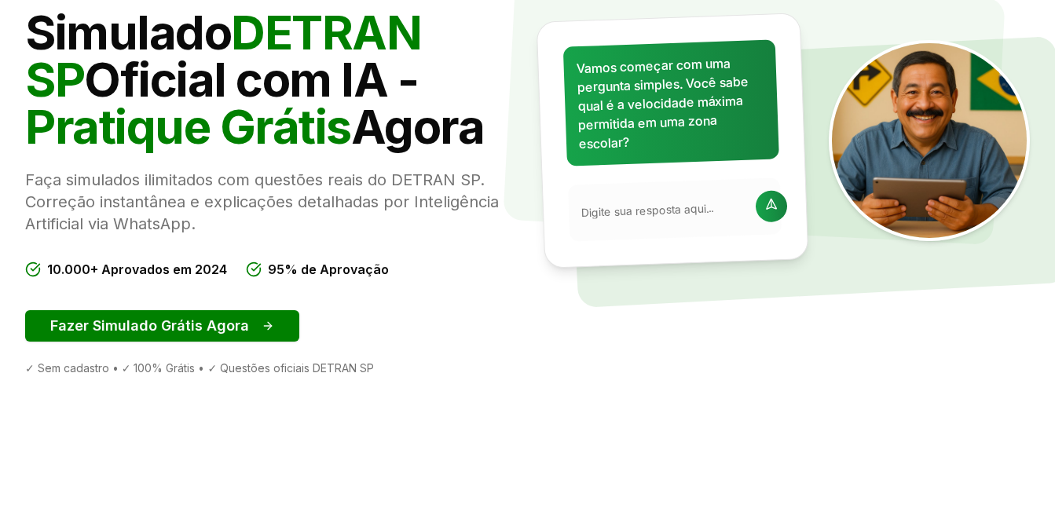
scroll to position [236, 0]
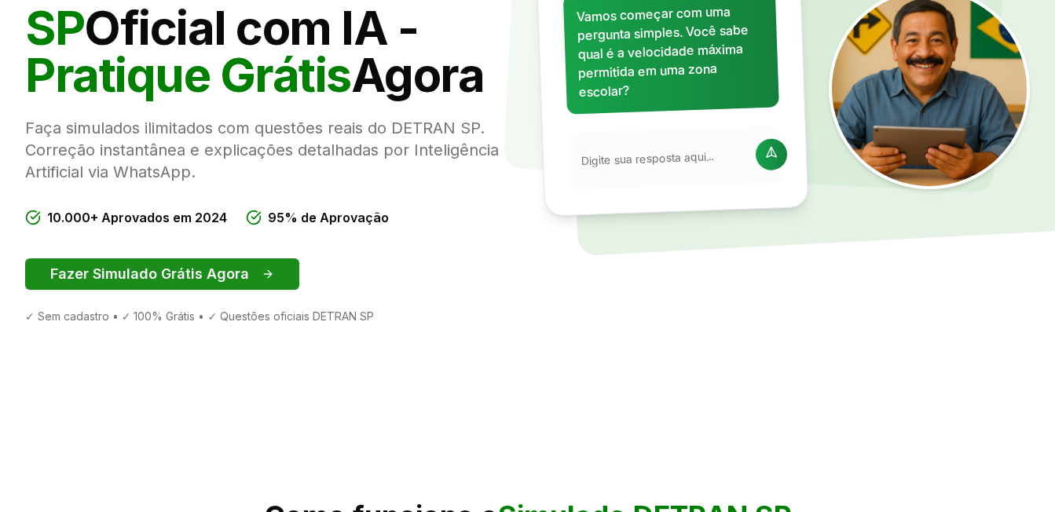
click at [244, 273] on button "Fazer Simulado Grátis Agora" at bounding box center [162, 274] width 274 height 31
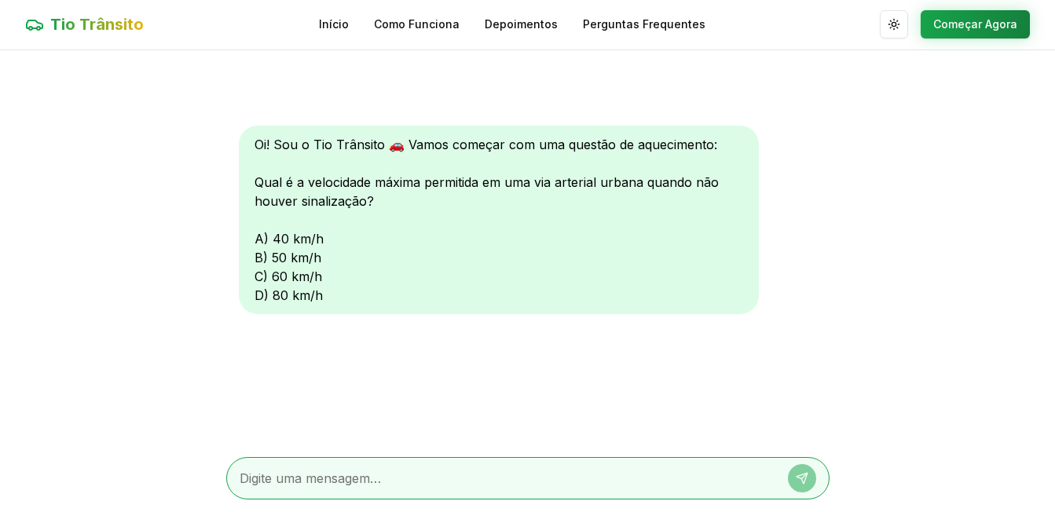
click at [279, 261] on div "Oi! Sou o Tio Trânsito 🚗 Vamos começar com uma questão de aquecimento: Qual é a…" at bounding box center [499, 220] width 520 height 189
click at [546, 468] on div at bounding box center [527, 478] width 603 height 42
click at [609, 487] on textarea at bounding box center [506, 478] width 533 height 19
type textarea "b"
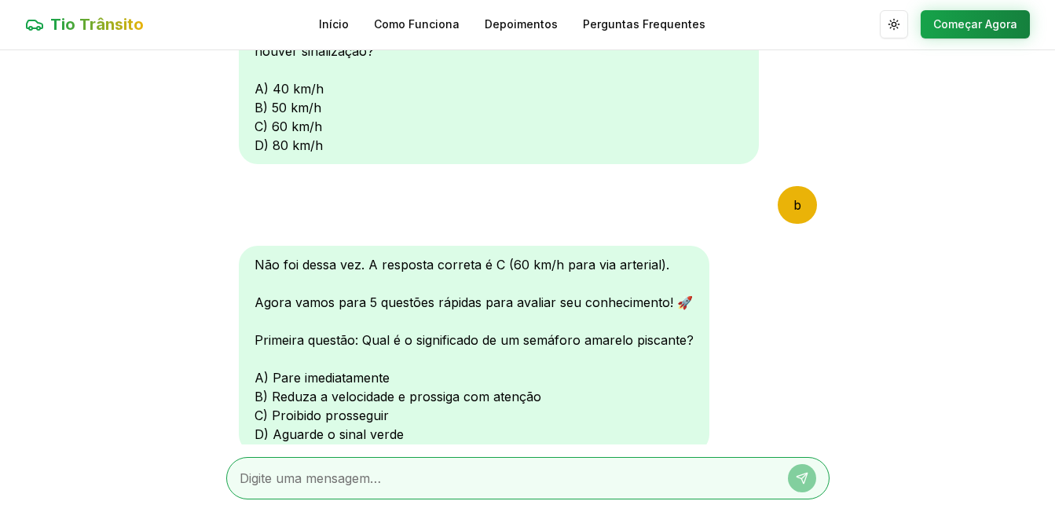
scroll to position [178, 0]
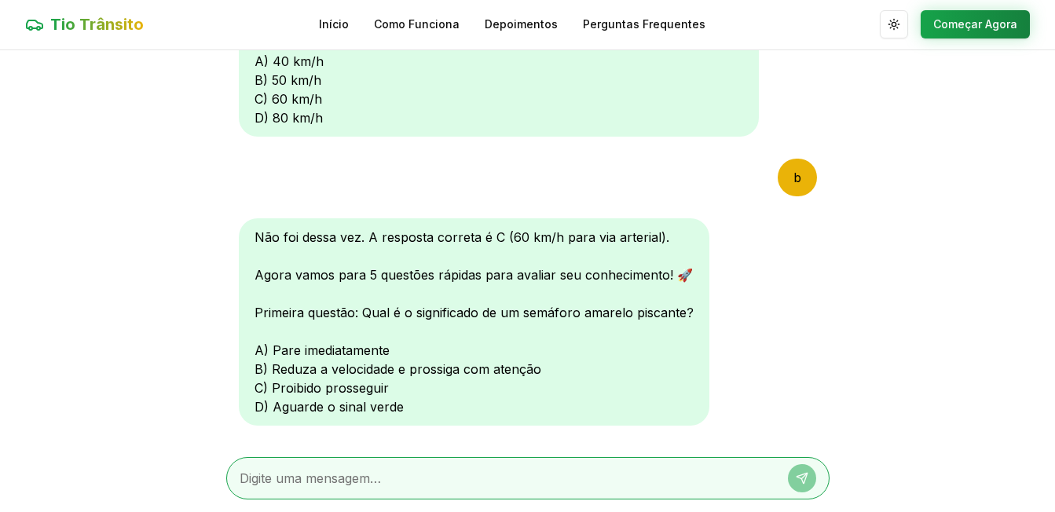
click at [433, 476] on textarea at bounding box center [506, 478] width 533 height 19
type textarea "b"
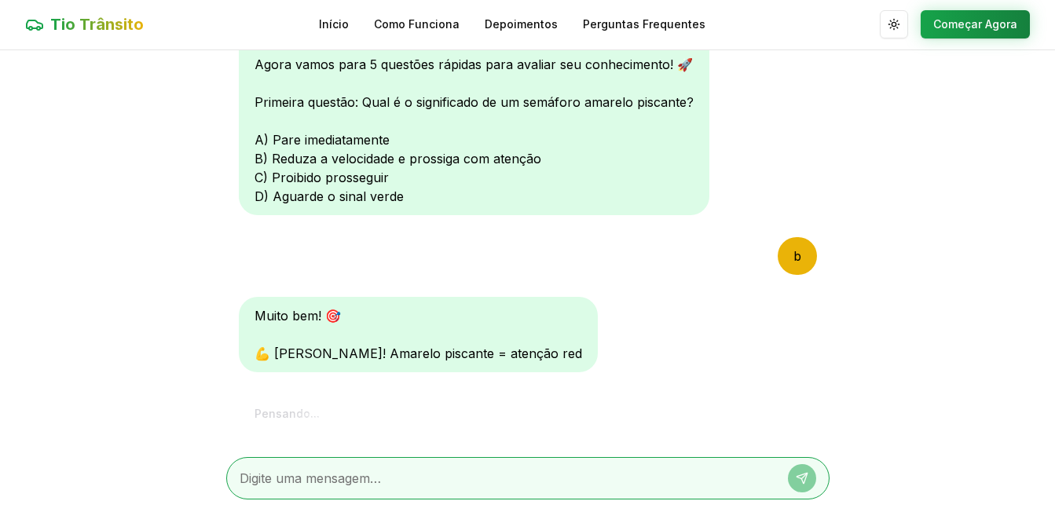
scroll to position [621, 0]
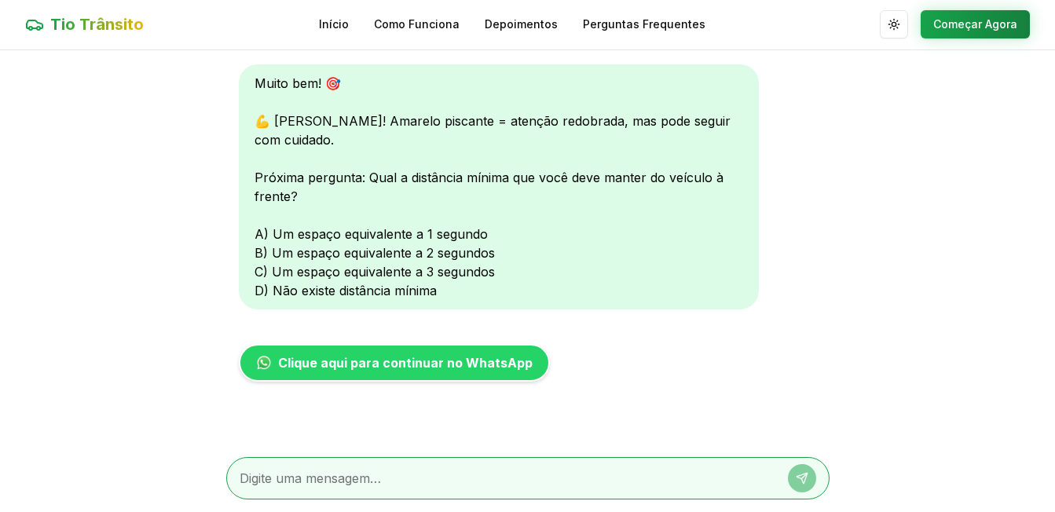
click at [413, 476] on textarea at bounding box center [506, 478] width 533 height 19
type textarea "c"
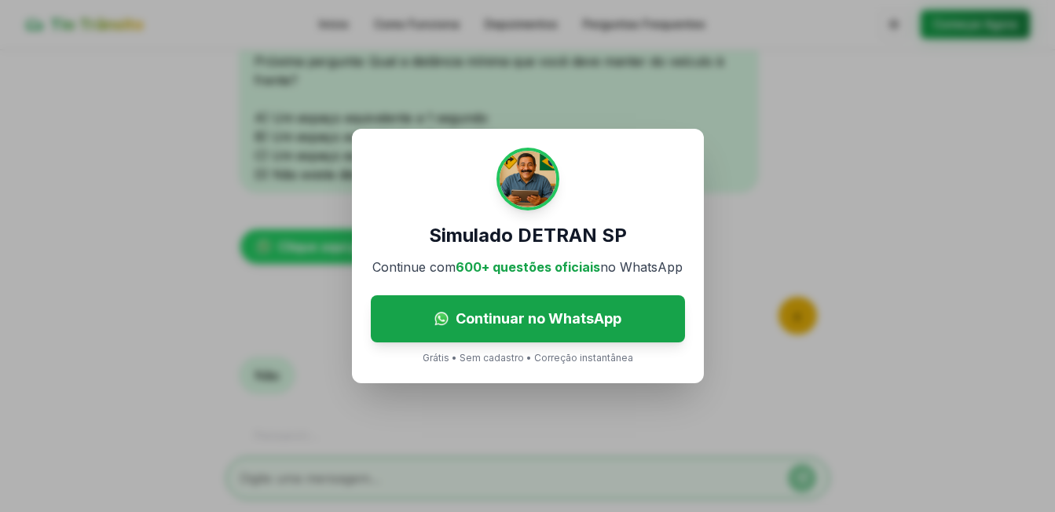
scroll to position [797, 0]
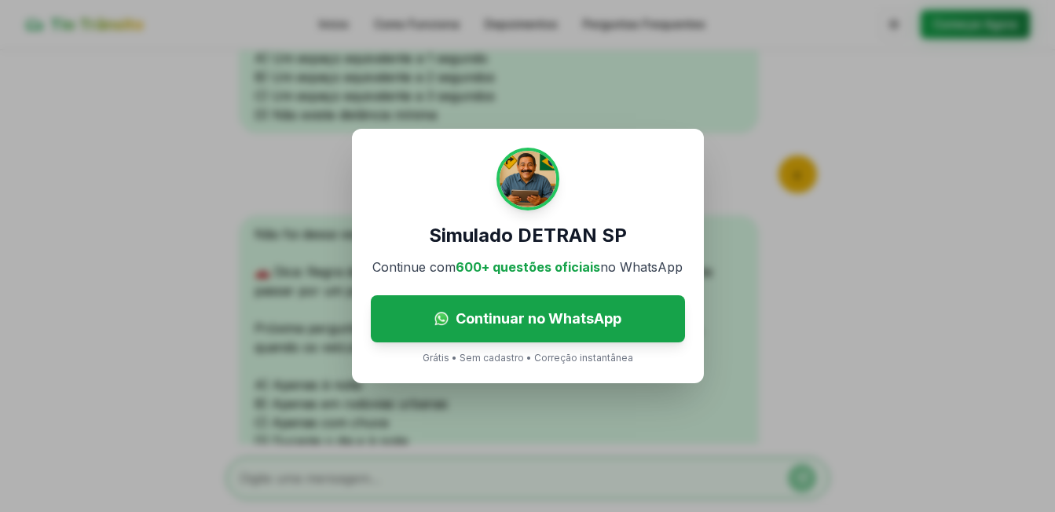
click at [779, 275] on div "Simulado DETRAN SP Continue com 600+ questões oficiais no WhatsApp Continuar no…" at bounding box center [527, 256] width 1055 height 512
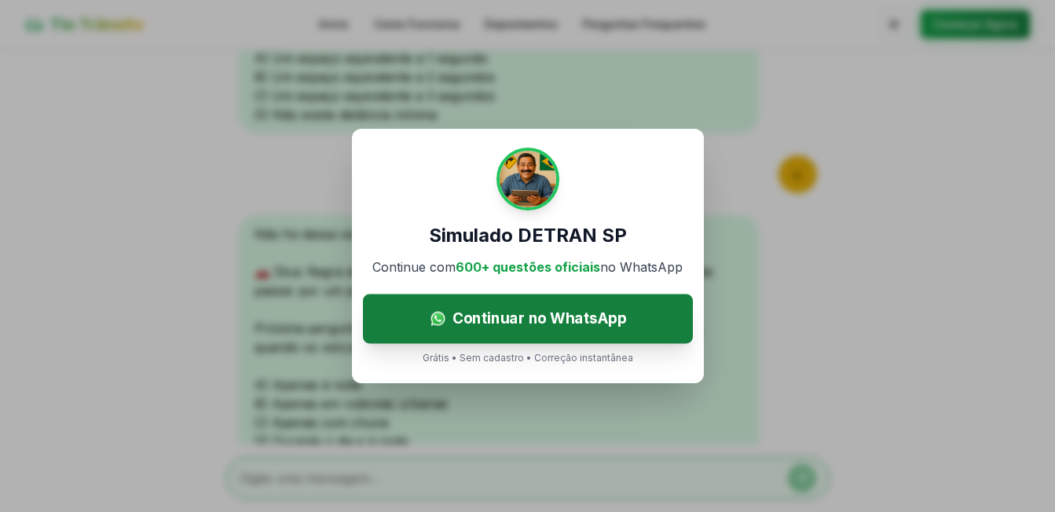
click at [512, 330] on span "Continuar no WhatsApp" at bounding box center [539, 318] width 174 height 23
